Goal: Information Seeking & Learning: Learn about a topic

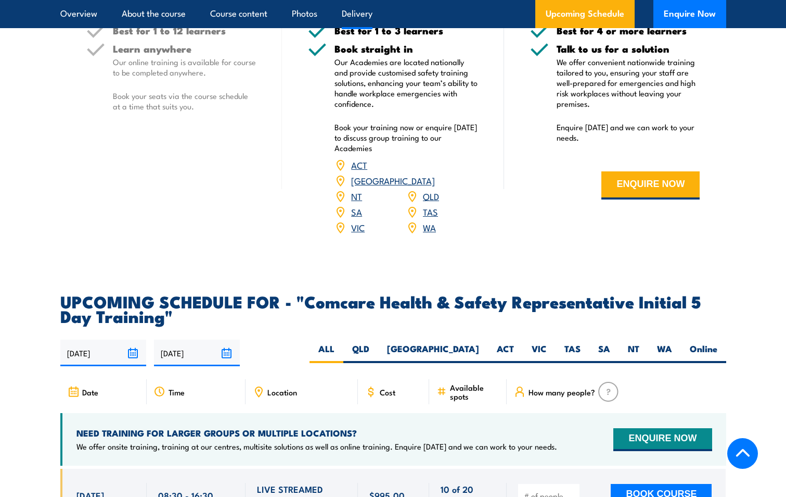
scroll to position [1570, 0]
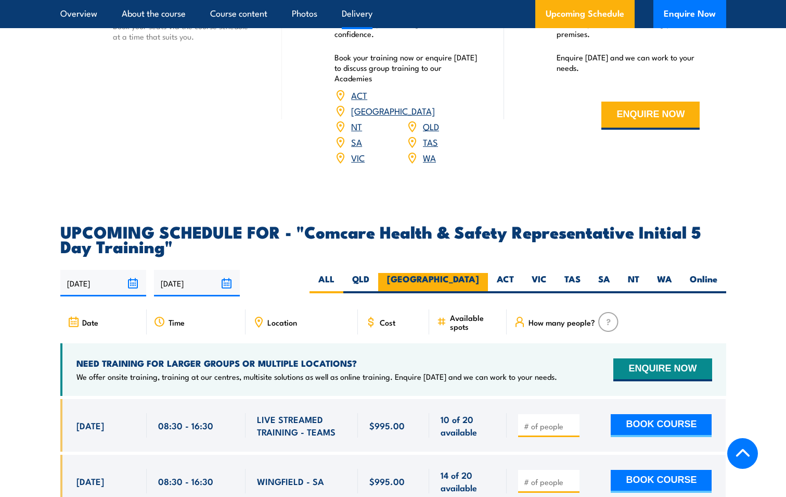
click at [465, 273] on label "[GEOGRAPHIC_DATA]" at bounding box center [433, 283] width 110 height 20
click at [479, 273] on input "[GEOGRAPHIC_DATA]" at bounding box center [482, 276] width 7 height 7
radio input "true"
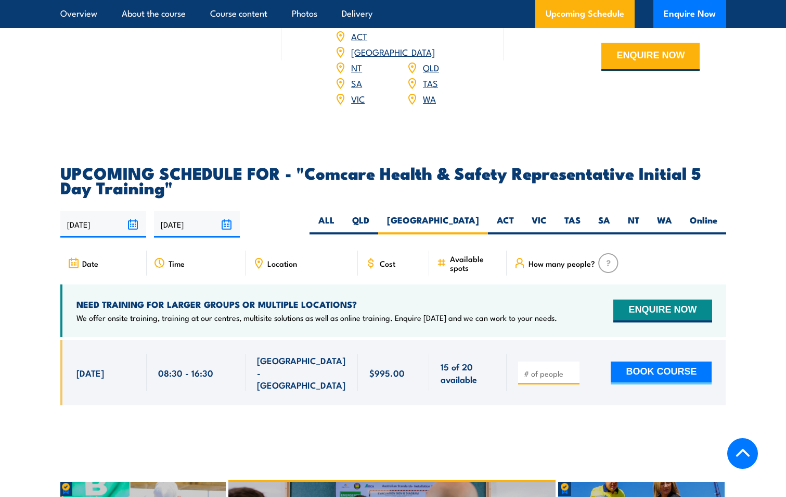
scroll to position [1622, 0]
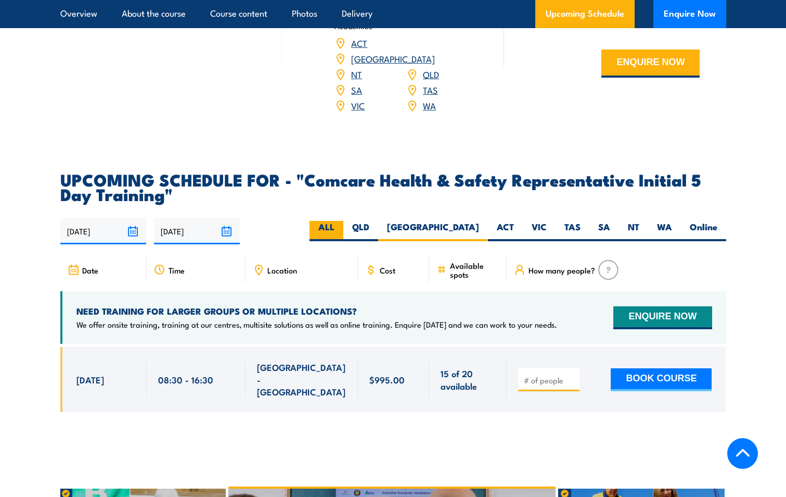
click at [344, 221] on label "ALL" at bounding box center [327, 231] width 34 height 20
click at [341, 221] on input "ALL" at bounding box center [338, 224] width 7 height 7
radio input "true"
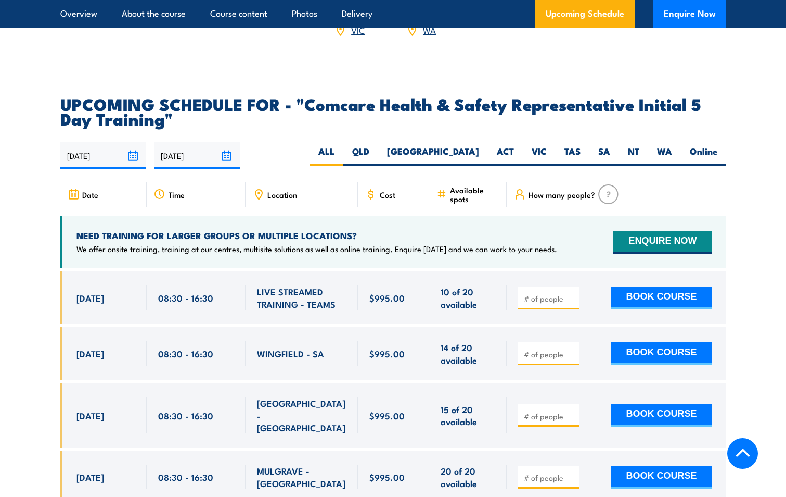
scroll to position [1674, 0]
